Goal: Information Seeking & Learning: Learn about a topic

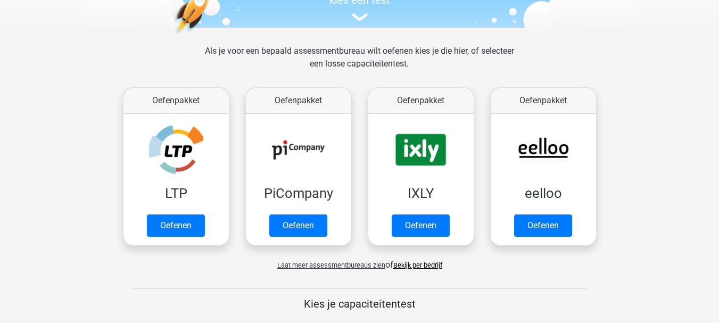
scroll to position [160, 0]
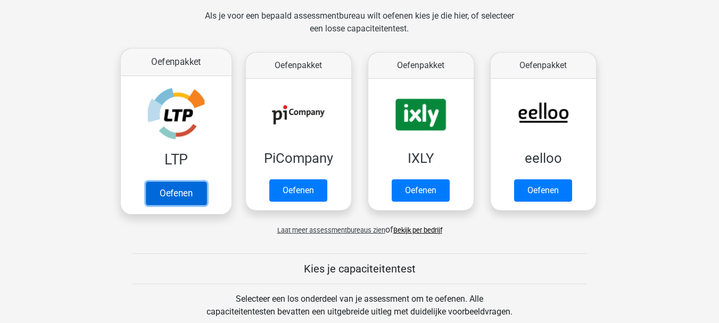
click at [165, 191] on link "Oefenen" at bounding box center [175, 192] width 61 height 23
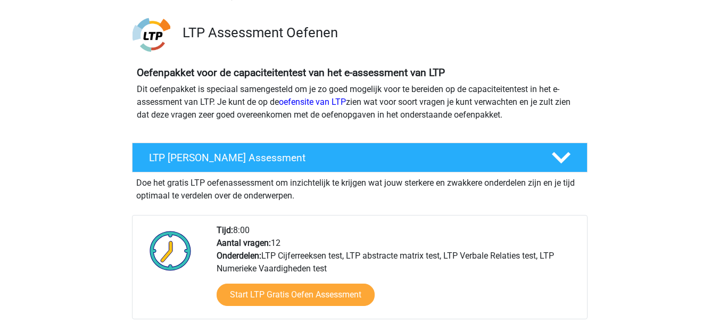
scroll to position [106, 0]
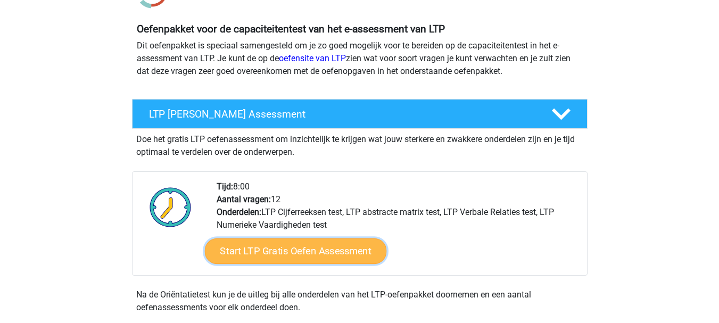
click at [281, 246] on link "Start LTP Gratis Oefen Assessment" at bounding box center [295, 251] width 182 height 26
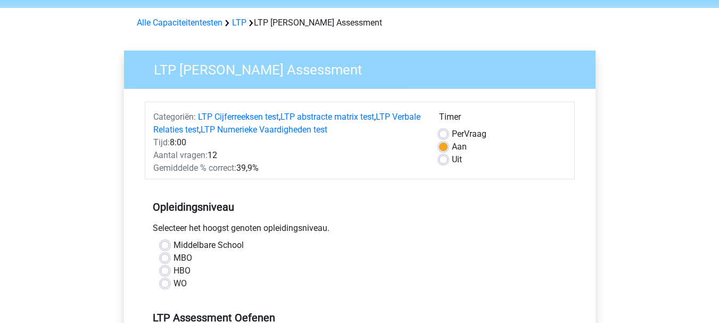
scroll to position [53, 0]
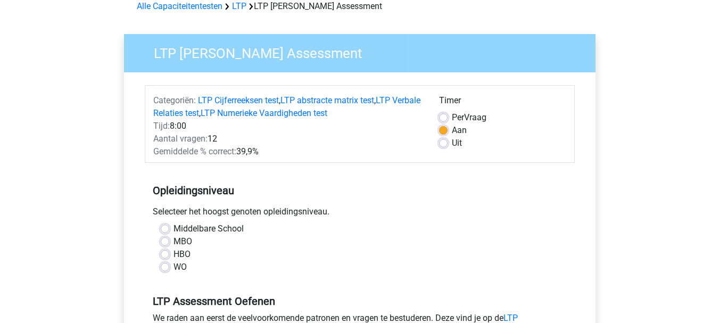
click at [173, 240] on label "MBO" at bounding box center [182, 241] width 19 height 13
click at [163, 240] on input "MBO" at bounding box center [165, 240] width 9 height 11
radio input "true"
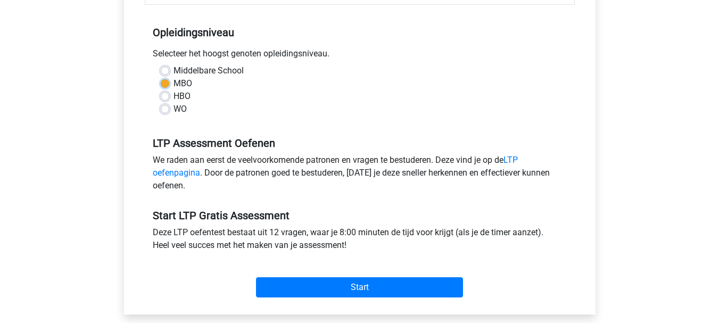
scroll to position [213, 0]
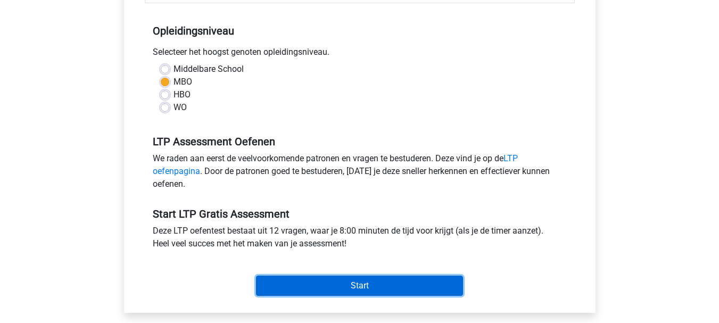
click at [345, 282] on input "Start" at bounding box center [359, 286] width 207 height 20
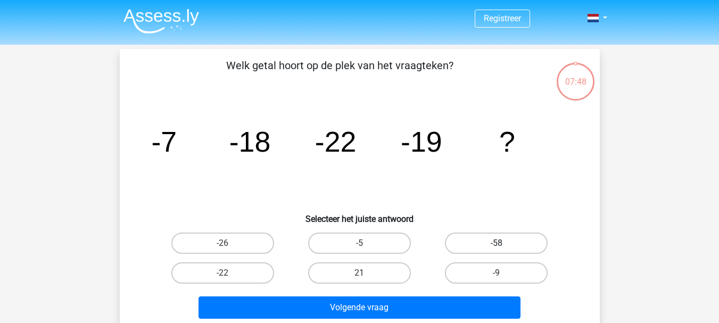
click at [486, 244] on label "-58" at bounding box center [496, 242] width 103 height 21
click at [496, 244] on input "-58" at bounding box center [499, 246] width 7 height 7
radio input "true"
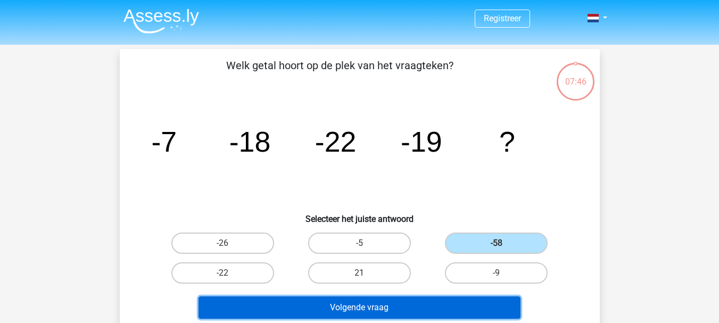
click at [361, 306] on button "Volgende vraag" at bounding box center [359, 307] width 322 height 22
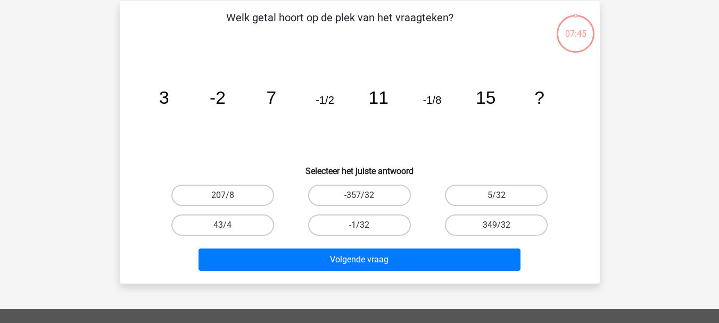
scroll to position [49, 0]
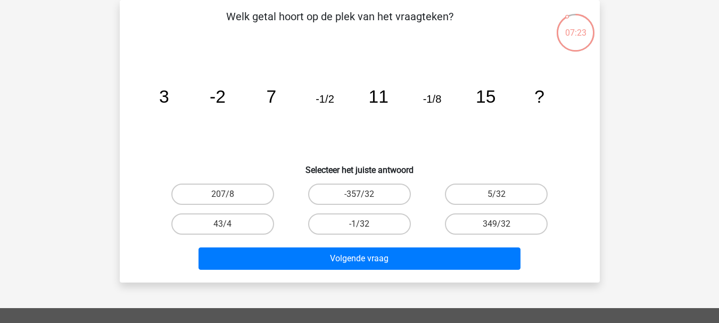
click at [497, 195] on input "5/32" at bounding box center [499, 197] width 7 height 7
radio input "true"
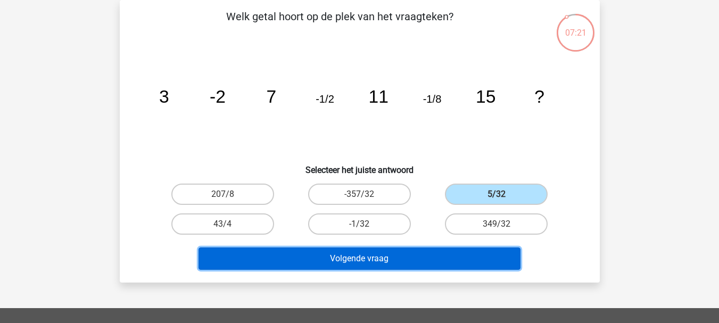
click at [389, 259] on button "Volgende vraag" at bounding box center [359, 258] width 322 height 22
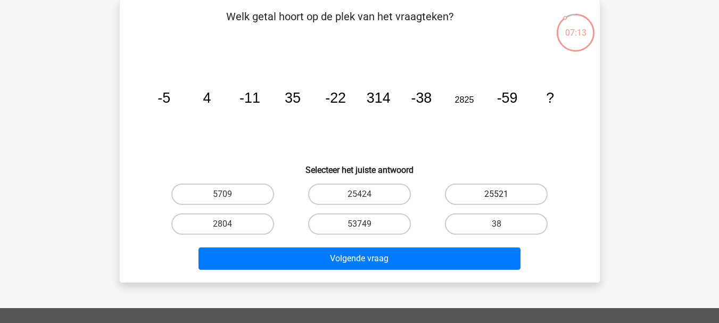
click at [489, 196] on label "25521" at bounding box center [496, 194] width 103 height 21
click at [496, 196] on input "25521" at bounding box center [499, 197] width 7 height 7
radio input "true"
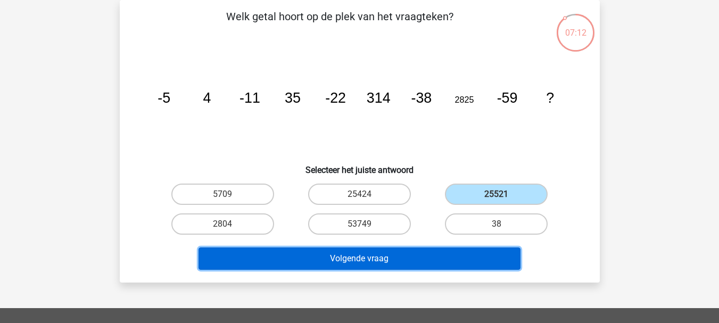
click at [381, 255] on button "Volgende vraag" at bounding box center [359, 258] width 322 height 22
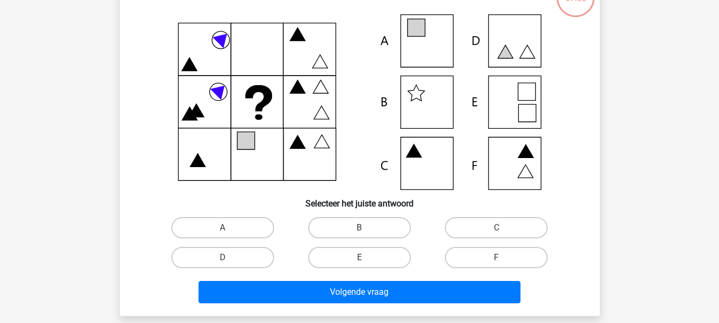
scroll to position [102, 0]
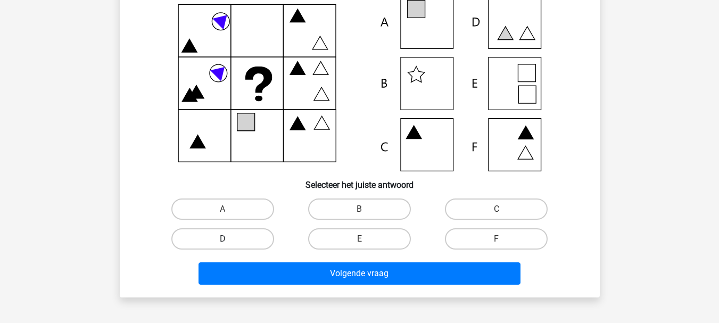
click at [255, 237] on label "D" at bounding box center [222, 238] width 103 height 21
click at [229, 239] on input "D" at bounding box center [225, 242] width 7 height 7
radio input "true"
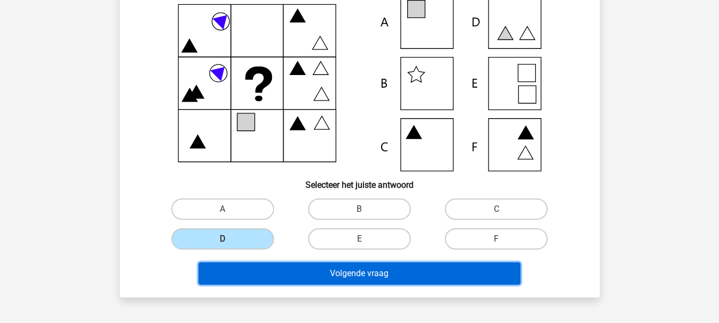
click at [425, 274] on button "Volgende vraag" at bounding box center [359, 273] width 322 height 22
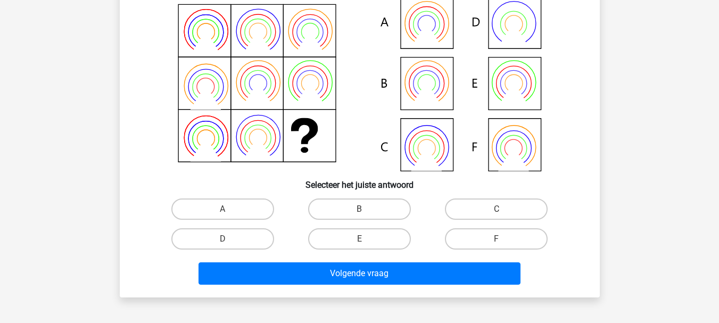
scroll to position [49, 0]
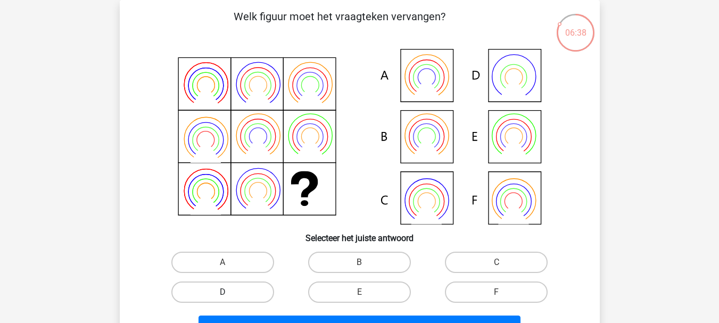
click at [235, 289] on label "D" at bounding box center [222, 291] width 103 height 21
click at [229, 292] on input "D" at bounding box center [225, 295] width 7 height 7
radio input "true"
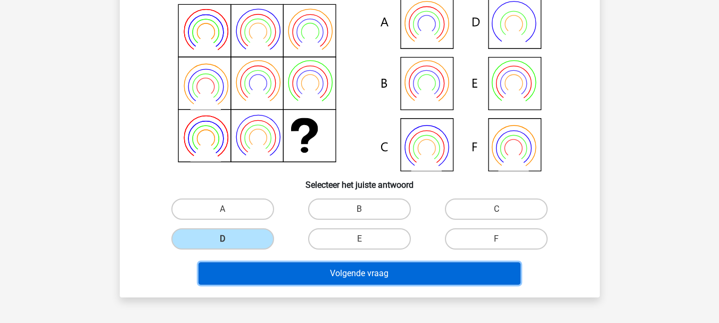
click at [313, 272] on button "Volgende vraag" at bounding box center [359, 273] width 322 height 22
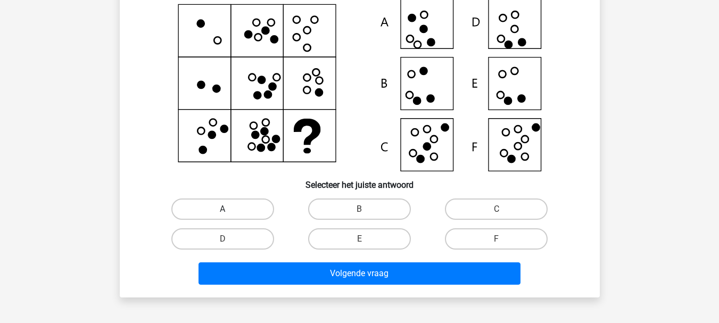
click at [231, 206] on label "A" at bounding box center [222, 208] width 103 height 21
click at [229, 209] on input "A" at bounding box center [225, 212] width 7 height 7
radio input "true"
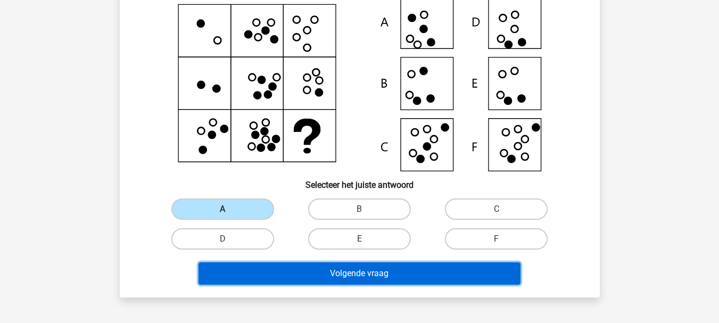
click at [384, 275] on button "Volgende vraag" at bounding box center [359, 273] width 322 height 22
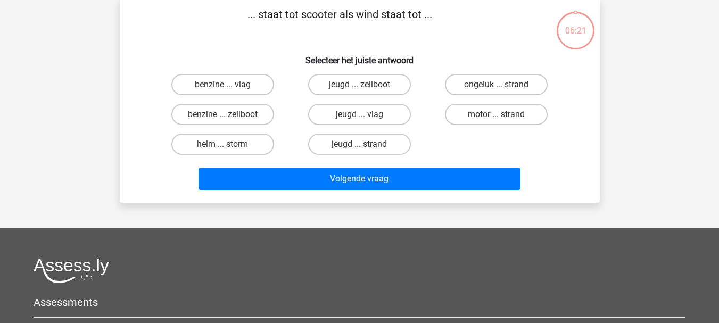
scroll to position [49, 0]
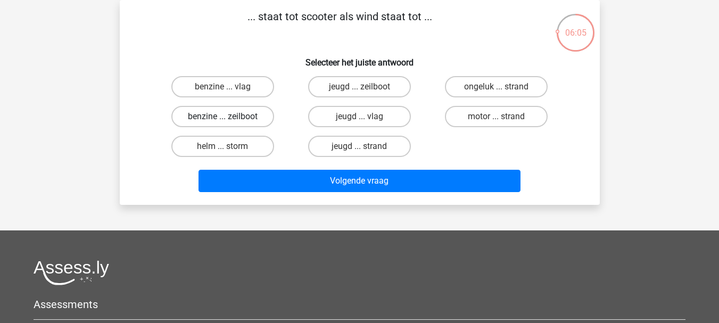
click at [243, 118] on label "benzine ... zeilboot" at bounding box center [222, 116] width 103 height 21
click at [229, 118] on input "benzine ... zeilboot" at bounding box center [225, 120] width 7 height 7
radio input "true"
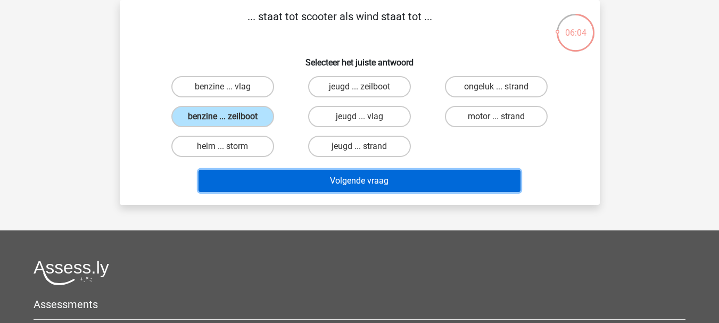
click at [365, 179] on button "Volgende vraag" at bounding box center [359, 181] width 322 height 22
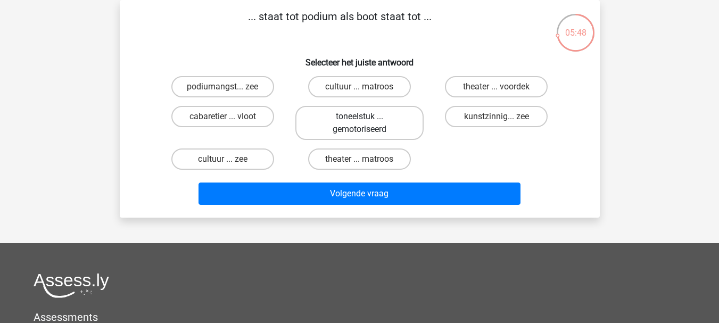
click at [367, 119] on label "toneelstuk ... gemotoriseerd" at bounding box center [359, 123] width 128 height 34
click at [366, 119] on input "toneelstuk ... gemotoriseerd" at bounding box center [362, 120] width 7 height 7
radio input "true"
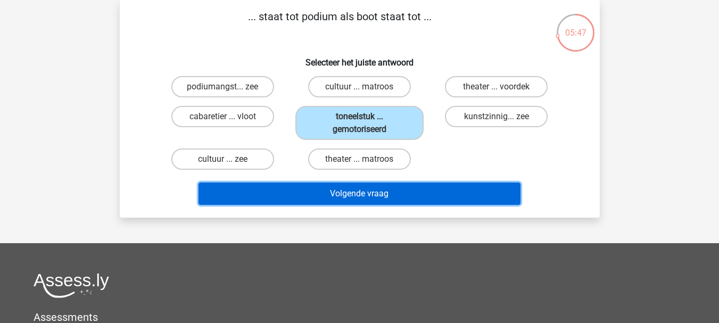
click at [354, 188] on button "Volgende vraag" at bounding box center [359, 193] width 322 height 22
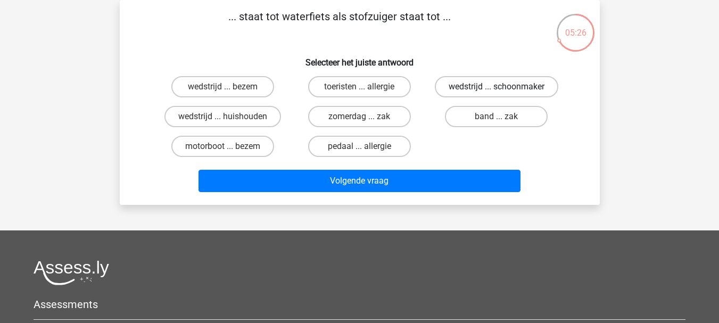
click at [487, 84] on label "wedstrijd ... schoonmaker" at bounding box center [496, 86] width 123 height 21
click at [496, 87] on input "wedstrijd ... schoonmaker" at bounding box center [499, 90] width 7 height 7
radio input "true"
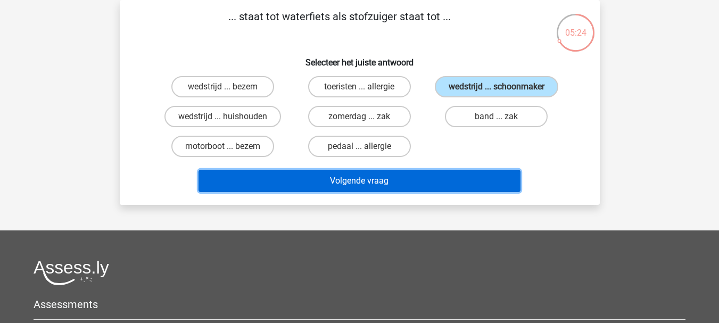
click at [353, 177] on button "Volgende vraag" at bounding box center [359, 181] width 322 height 22
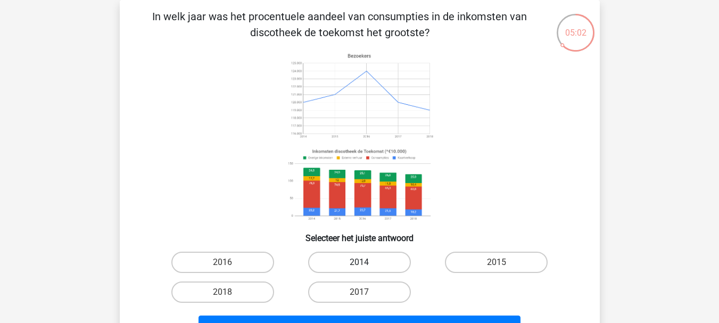
click at [355, 260] on label "2014" at bounding box center [359, 262] width 103 height 21
click at [359, 262] on input "2014" at bounding box center [362, 265] width 7 height 7
radio input "true"
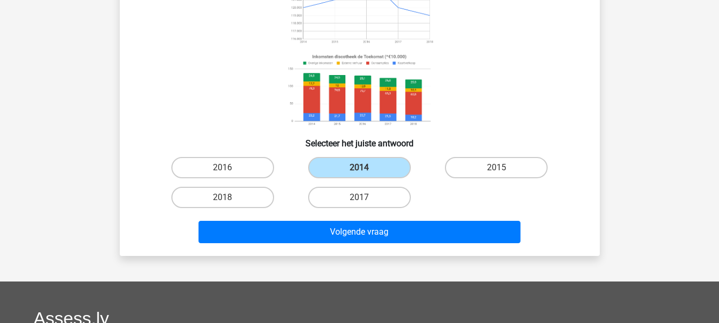
scroll to position [155, 0]
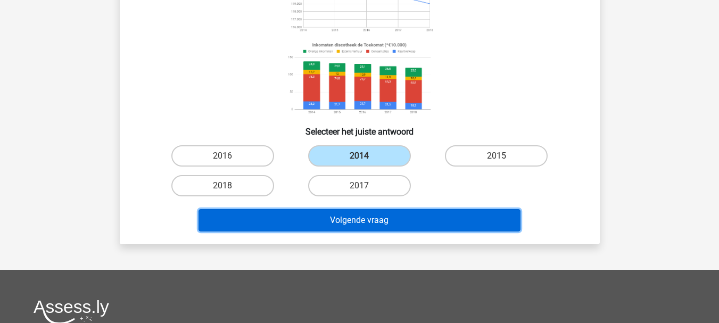
click at [362, 225] on button "Volgende vraag" at bounding box center [359, 220] width 322 height 22
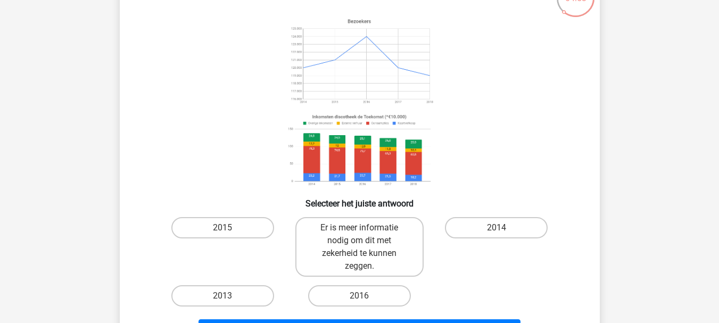
scroll to position [102, 0]
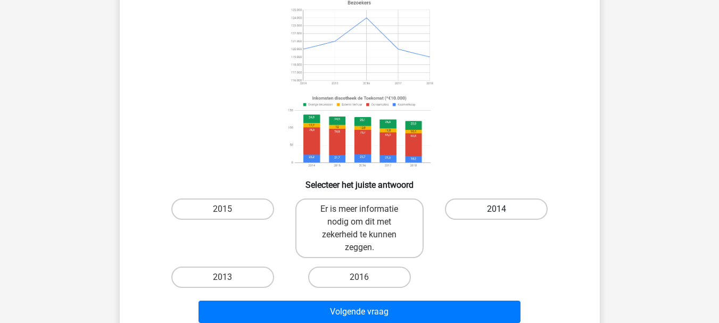
click at [510, 206] on label "2014" at bounding box center [496, 208] width 103 height 21
click at [503, 209] on input "2014" at bounding box center [499, 212] width 7 height 7
radio input "true"
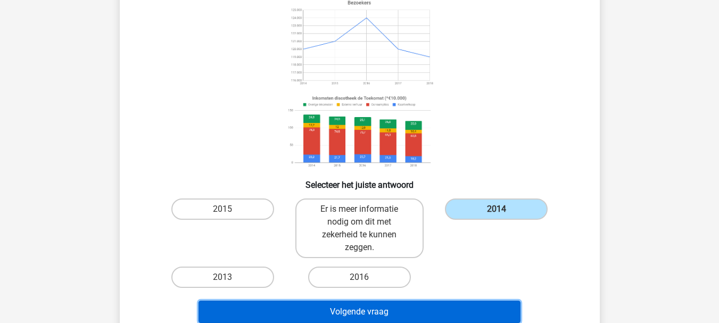
click at [362, 306] on button "Volgende vraag" at bounding box center [359, 312] width 322 height 22
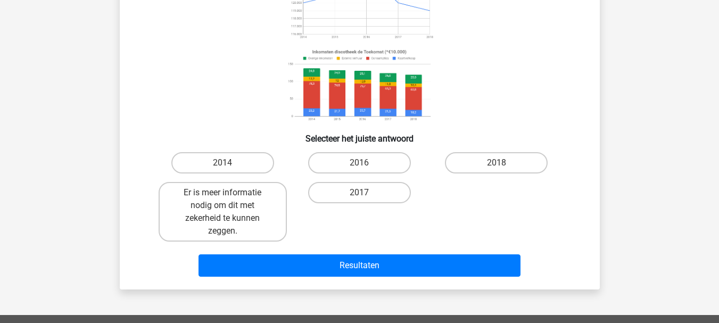
scroll to position [155, 0]
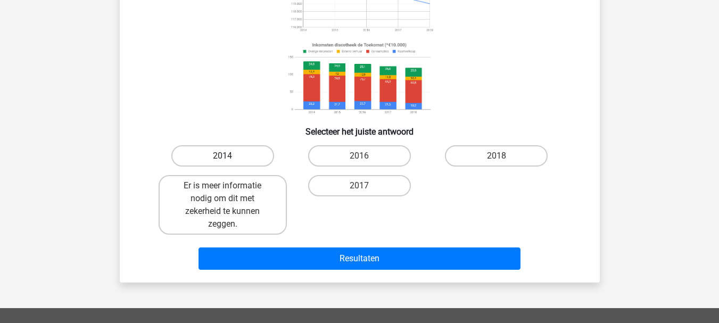
click at [223, 155] on label "2014" at bounding box center [222, 155] width 103 height 21
click at [223, 156] on input "2014" at bounding box center [225, 159] width 7 height 7
radio input "true"
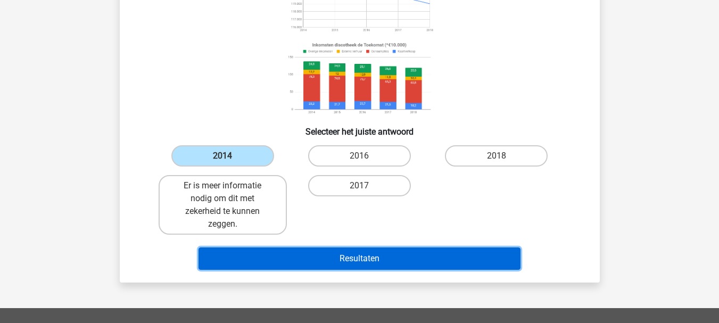
click at [361, 262] on button "Resultaten" at bounding box center [359, 258] width 322 height 22
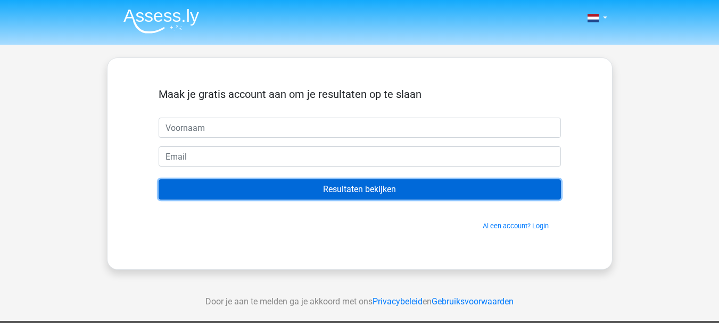
click at [341, 192] on input "Resultaten bekijken" at bounding box center [360, 189] width 402 height 20
